Goal: Task Accomplishment & Management: Complete application form

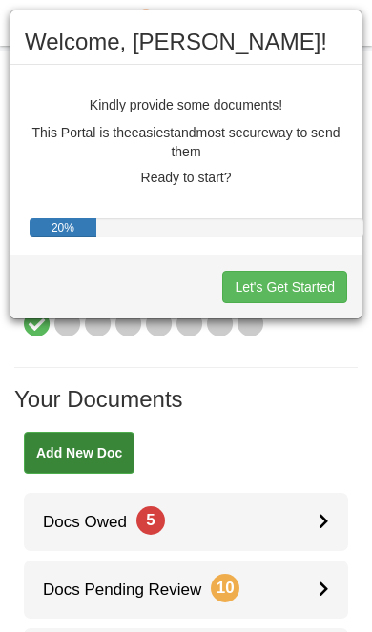
click at [299, 289] on button "Let's Get Started" at bounding box center [284, 287] width 125 height 32
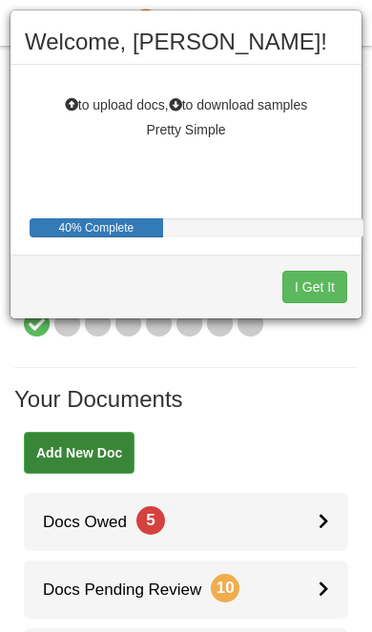
click at [317, 289] on button "I Get It" at bounding box center [314, 287] width 65 height 32
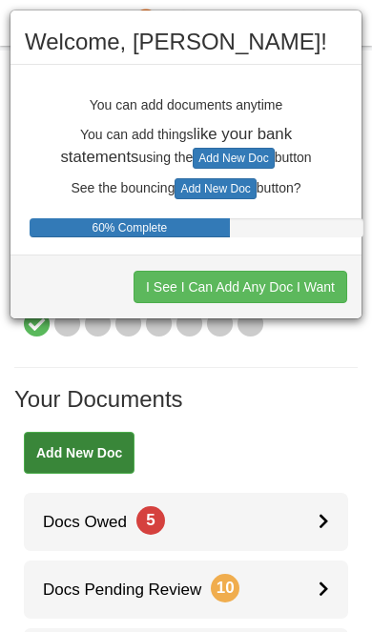
click at [303, 293] on button "I See I Can Add Any Doc I Want" at bounding box center [240, 287] width 214 height 32
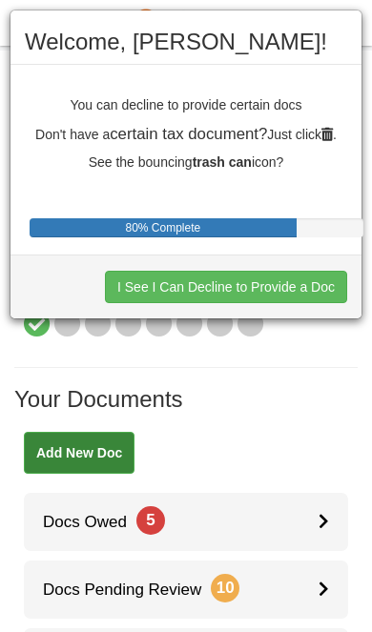
click at [300, 282] on button "I See I Can Decline to Provide a Doc" at bounding box center [226, 287] width 242 height 32
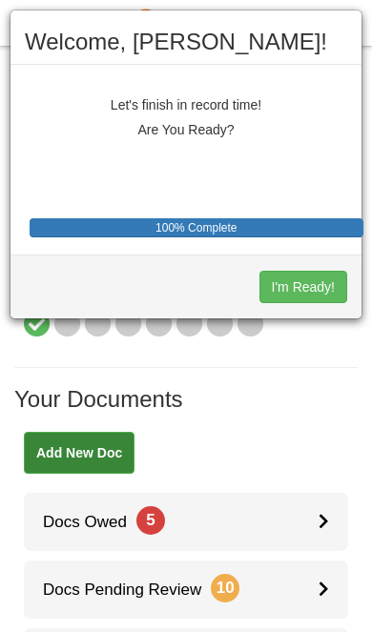
click at [303, 288] on button "I'm Ready!" at bounding box center [303, 287] width 88 height 32
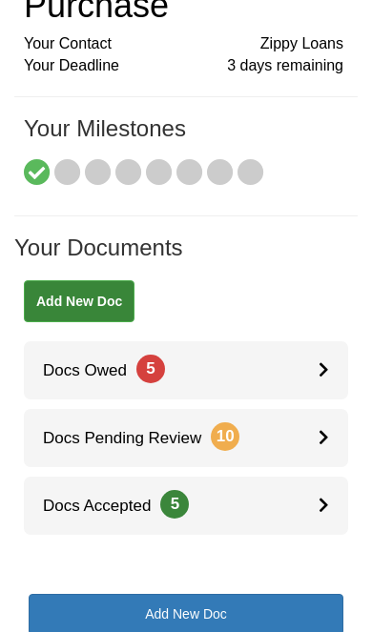
scroll to position [153, 0]
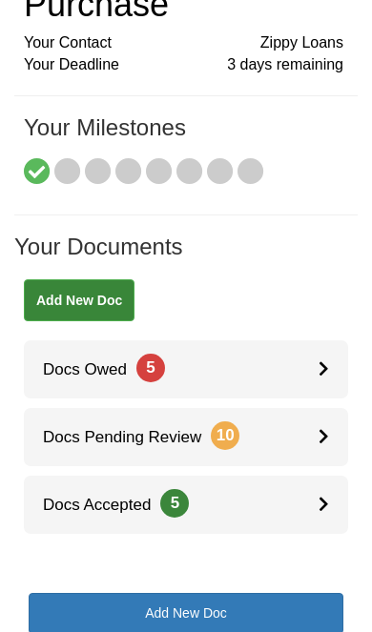
click at [308, 367] on link "Docs Owed 5" at bounding box center [186, 369] width 324 height 58
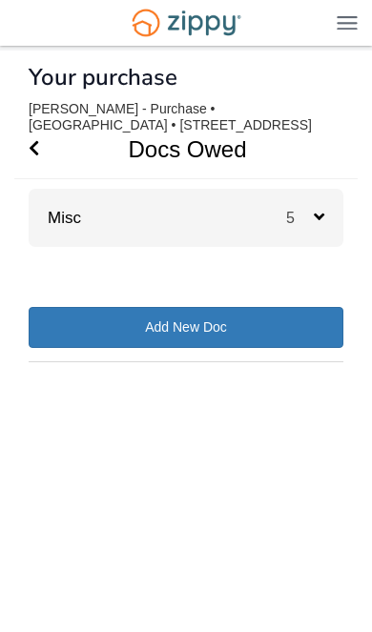
click at [315, 222] on icon at bounding box center [319, 216] width 10 height 17
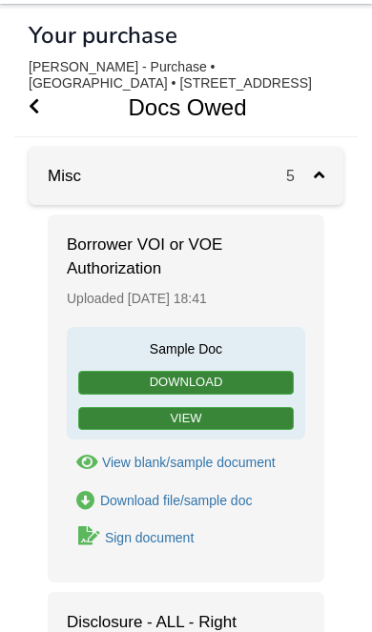
scroll to position [43, 0]
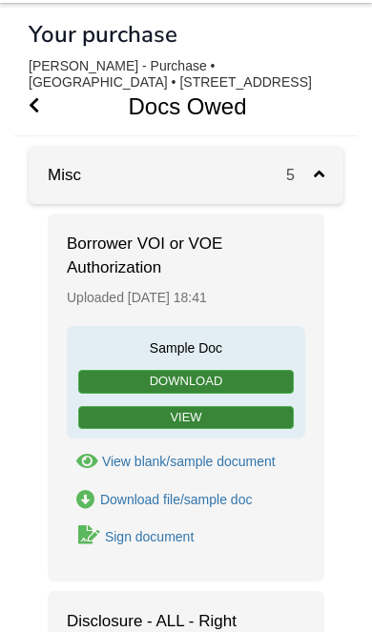
click at [288, 412] on link "View" at bounding box center [185, 418] width 215 height 24
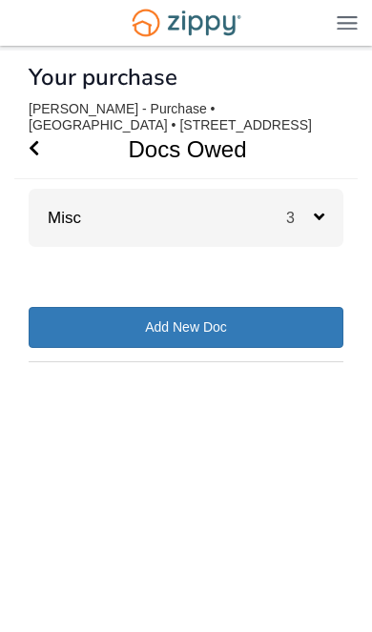
click at [328, 215] on div "3" at bounding box center [314, 218] width 57 height 58
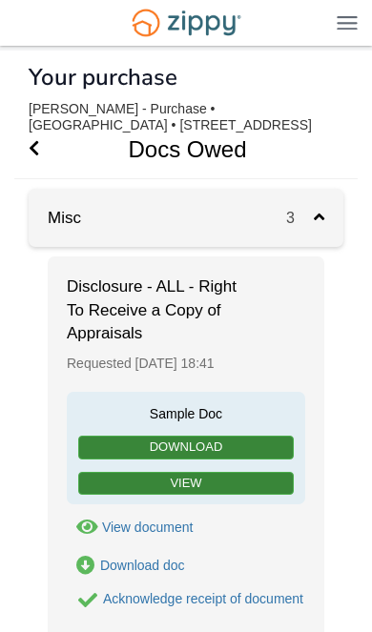
click at [330, 212] on div "3" at bounding box center [314, 218] width 57 height 58
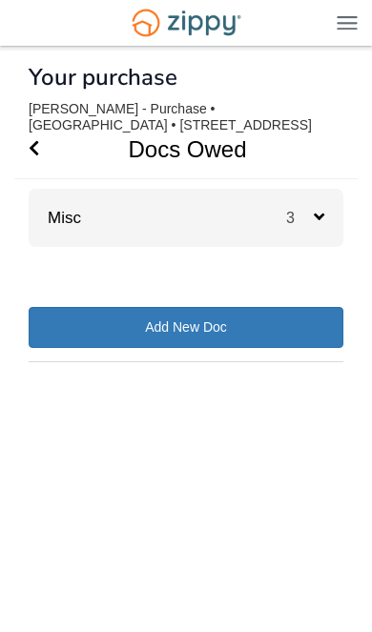
click at [324, 226] on div "3" at bounding box center [314, 218] width 57 height 58
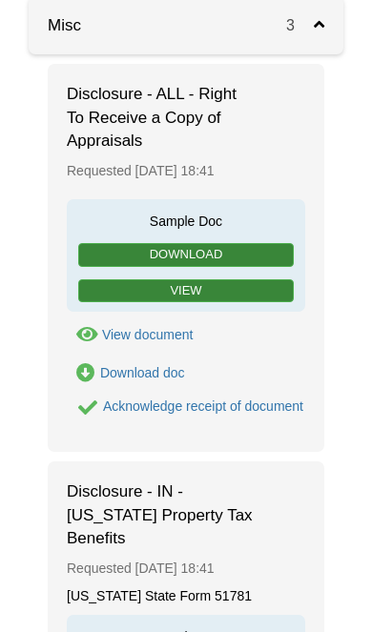
scroll to position [194, 0]
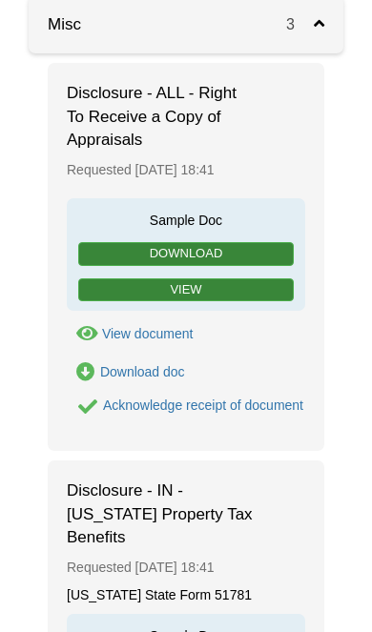
click at [258, 291] on link "View" at bounding box center [185, 290] width 215 height 24
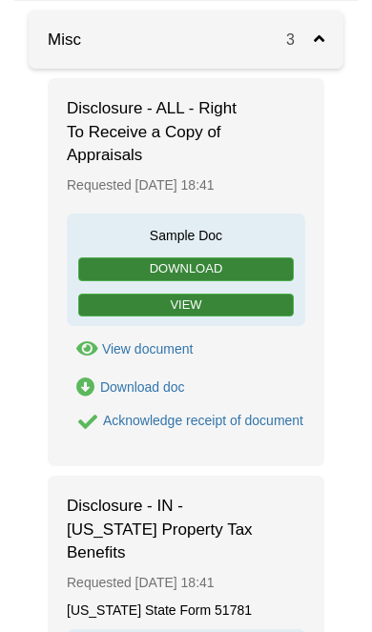
scroll to position [178, 0]
click at [276, 305] on link "View" at bounding box center [185, 306] width 215 height 24
click at [223, 413] on div "Acknowledge receipt of document" at bounding box center [203, 420] width 200 height 15
click at [210, 427] on form "Acknowledge receipt of document" at bounding box center [185, 422] width 236 height 23
click at [127, 428] on div "Acknowledge receipt of document" at bounding box center [203, 420] width 200 height 15
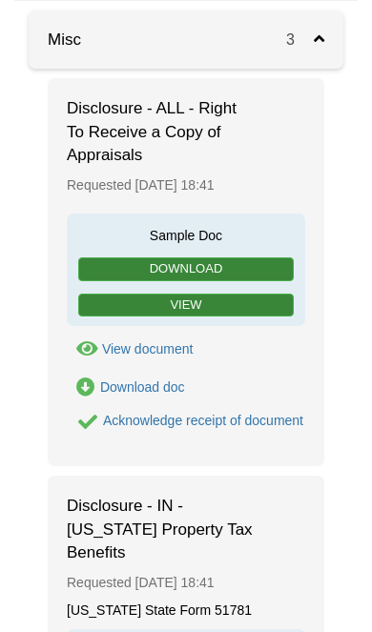
click at [91, 428] on icon "Acknowledge receipt of document" at bounding box center [87, 422] width 19 height 19
click at [111, 421] on div "Acknowledge receipt of document" at bounding box center [203, 420] width 200 height 15
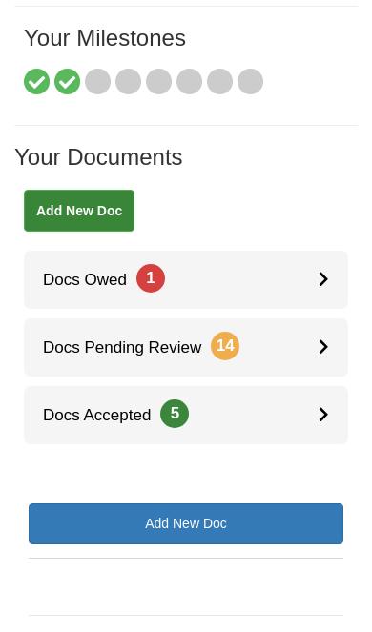
scroll to position [236, 0]
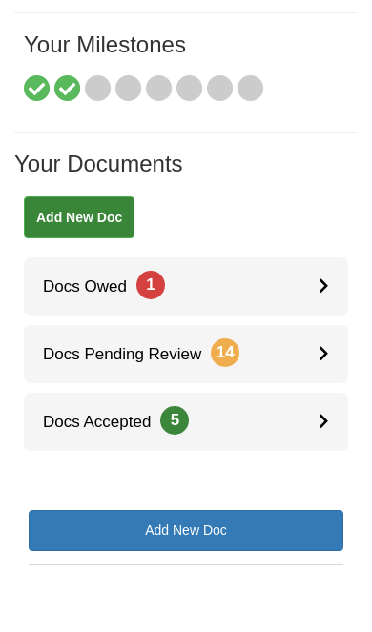
click at [314, 293] on link "Docs Owed 1" at bounding box center [186, 286] width 324 height 58
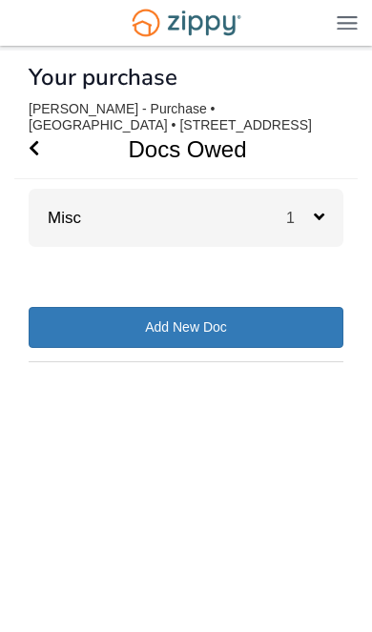
click at [314, 223] on icon at bounding box center [319, 216] width 10 height 17
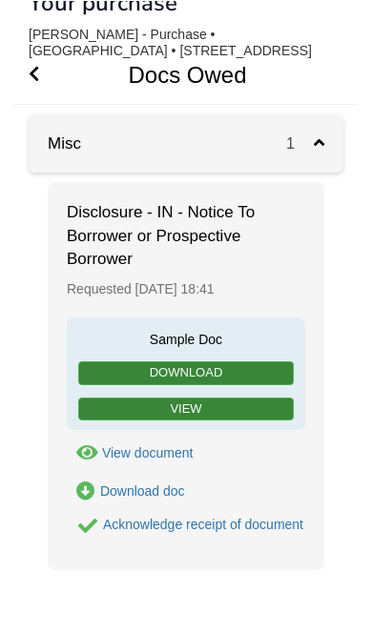
scroll to position [81, 0]
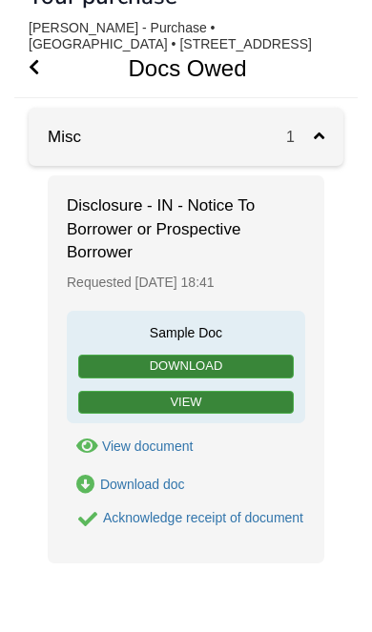
click at [250, 398] on link "View" at bounding box center [185, 403] width 215 height 24
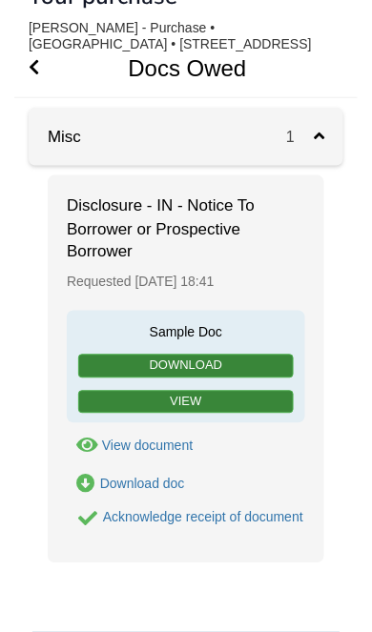
scroll to position [126, 0]
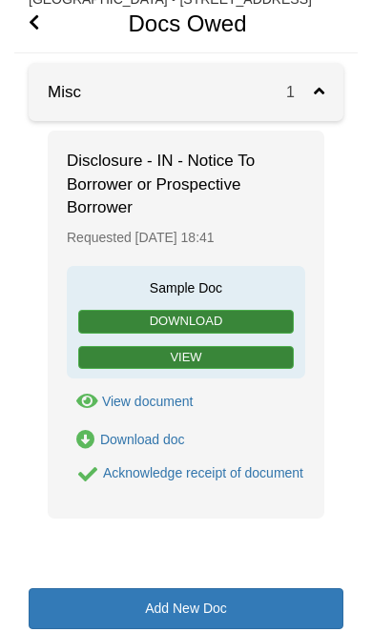
click at [189, 471] on div "Acknowledge receipt of document" at bounding box center [203, 472] width 200 height 15
click at [95, 478] on icon "Acknowledge receipt of document" at bounding box center [87, 474] width 19 height 19
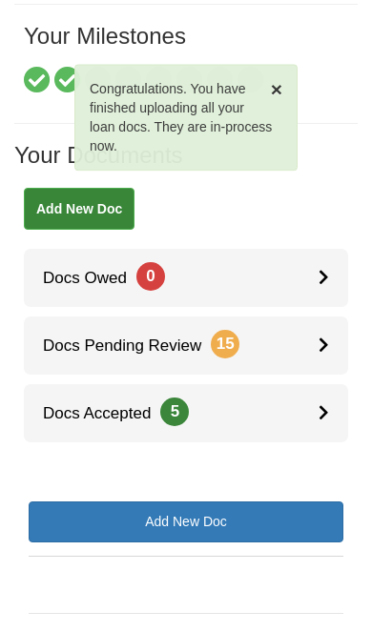
scroll to position [246, 0]
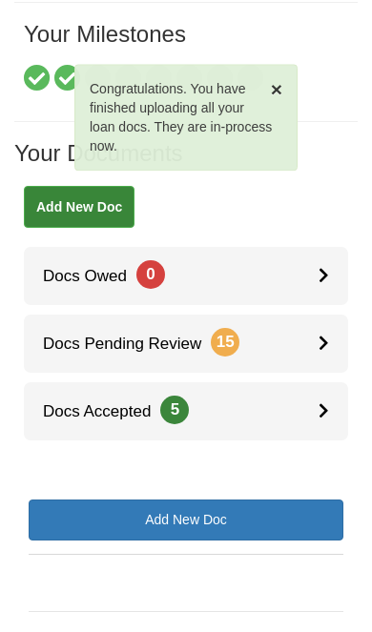
click at [320, 354] on div at bounding box center [333, 344] width 30 height 58
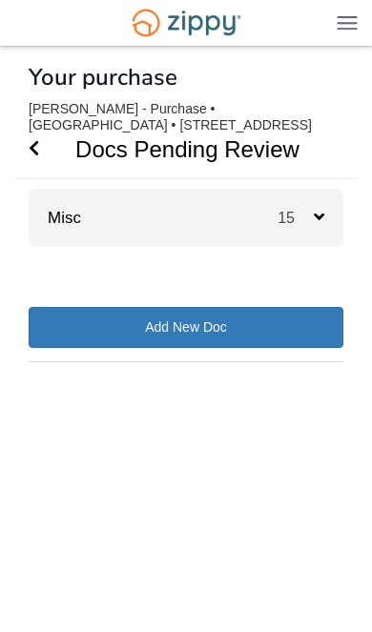
click at [321, 218] on icon at bounding box center [319, 216] width 10 height 17
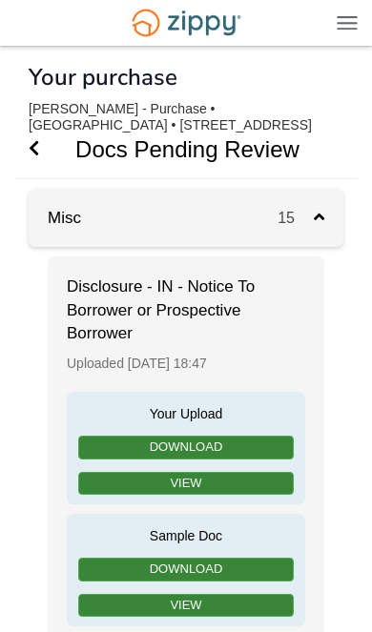
click at [38, 153] on icon "Go Back" at bounding box center [34, 147] width 10 height 17
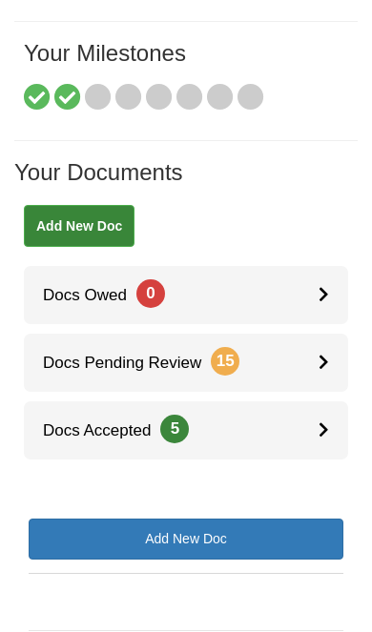
scroll to position [227, 0]
click at [333, 433] on div at bounding box center [333, 430] width 30 height 58
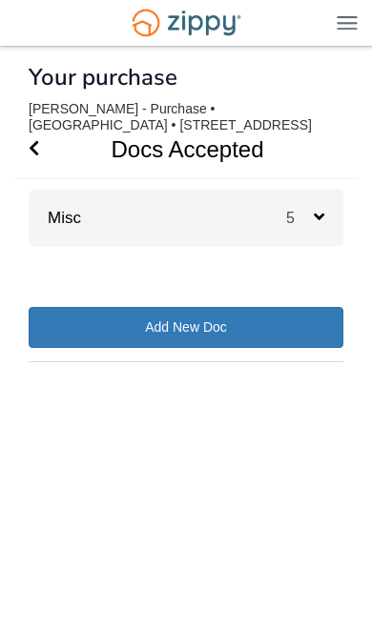
click at [337, 209] on div "5" at bounding box center [314, 218] width 57 height 58
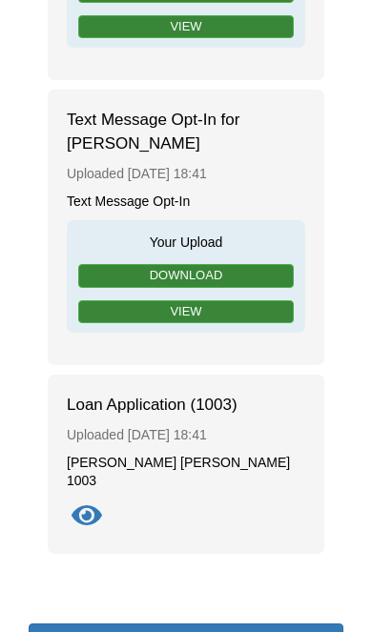
scroll to position [1022, 0]
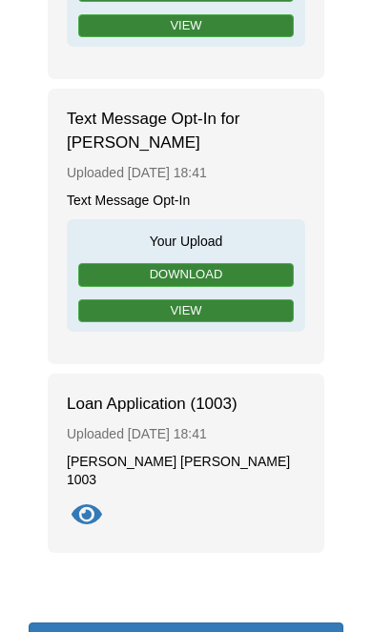
click at [82, 503] on icon "Show Document" at bounding box center [87, 516] width 31 height 27
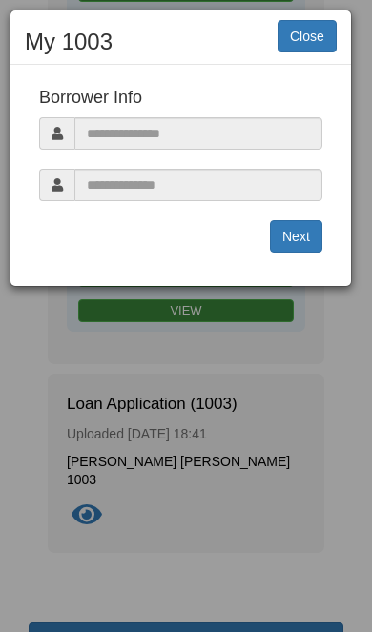
click at [317, 47] on button "Close" at bounding box center [306, 36] width 59 height 32
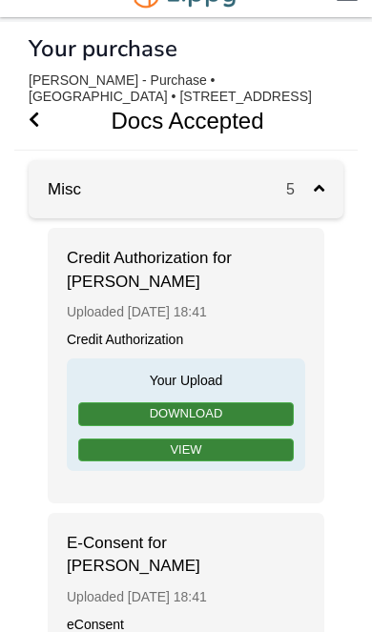
scroll to position [0, 0]
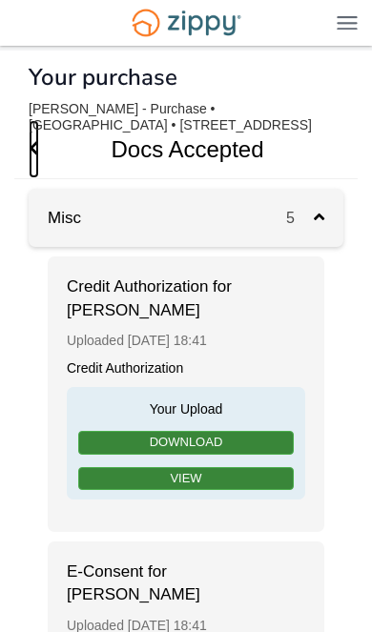
click at [37, 154] on icon "Go Back" at bounding box center [34, 147] width 10 height 17
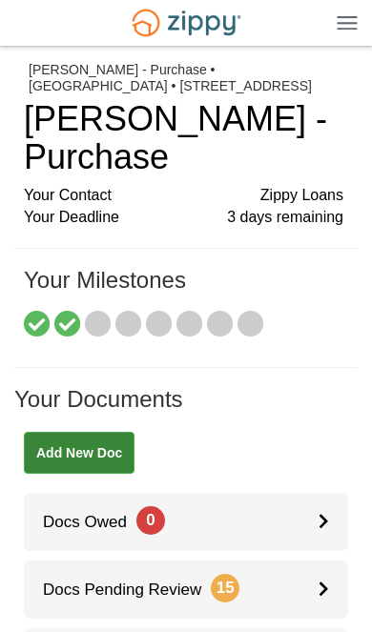
click at [353, 30] on img at bounding box center [347, 22] width 21 height 14
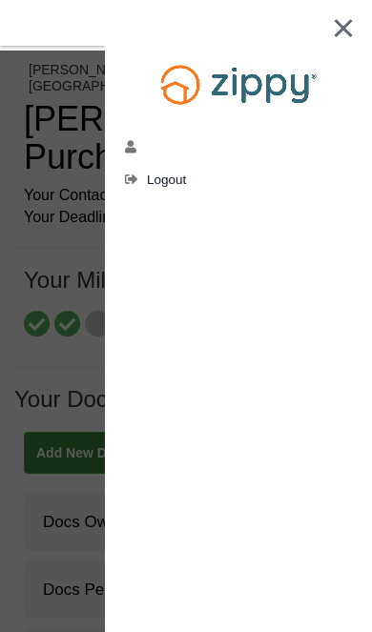
click at [349, 26] on img at bounding box center [343, 28] width 19 height 18
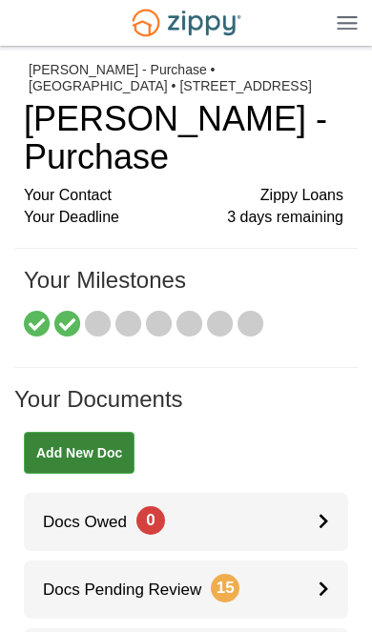
click at [349, 43] on div "[EMAIL_ADDRESS][DOMAIN_NAME] Logout" at bounding box center [186, 23] width 372 height 46
click at [349, 28] on img at bounding box center [347, 22] width 21 height 14
